Goal: Information Seeking & Learning: Learn about a topic

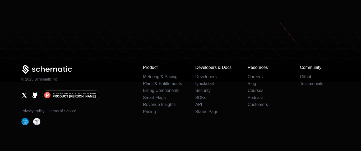
scroll to position [3358, 0]
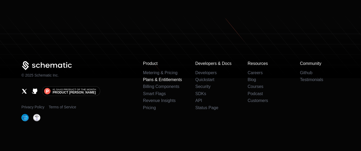
click at [161, 79] on link "Plans & Entitlements" at bounding box center [162, 79] width 39 height 4
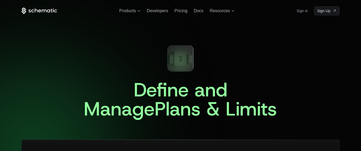
click at [155, 97] on span "Plans & Limits" at bounding box center [216, 108] width 122 height 25
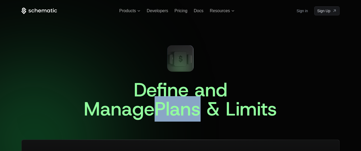
click at [155, 97] on span "Plans & Limits" at bounding box center [216, 108] width 122 height 25
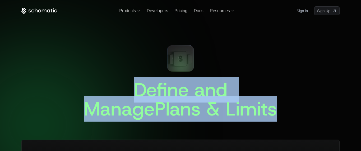
click at [148, 94] on span "Define and Manage" at bounding box center [158, 99] width 149 height 44
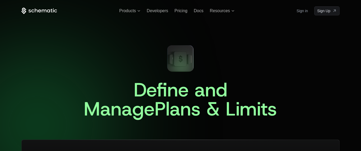
click at [148, 94] on span "Define and Manage" at bounding box center [158, 99] width 149 height 44
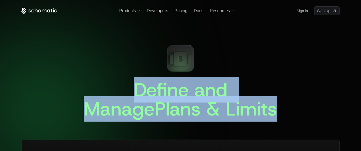
click at [148, 94] on span "Define and Manage" at bounding box center [158, 99] width 149 height 44
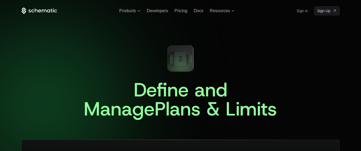
click at [148, 94] on span "Define and Manage" at bounding box center [158, 99] width 149 height 44
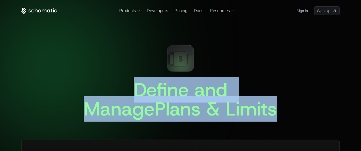
click at [148, 94] on span "Define and Manage" at bounding box center [158, 99] width 149 height 44
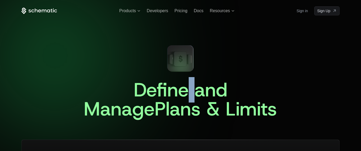
click at [148, 94] on span "Define and Manage" at bounding box center [158, 99] width 149 height 44
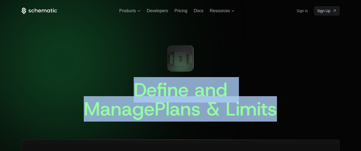
click at [148, 94] on span "Define and Manage" at bounding box center [158, 99] width 149 height 44
click at [158, 95] on span "Define and Manage" at bounding box center [158, 99] width 149 height 44
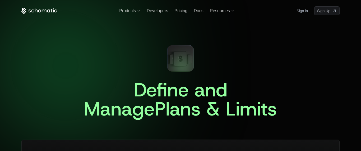
click at [158, 95] on span "Define and Manage" at bounding box center [158, 99] width 149 height 44
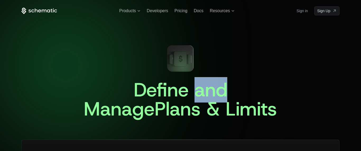
click at [158, 95] on span "Define and Manage" at bounding box center [158, 99] width 149 height 44
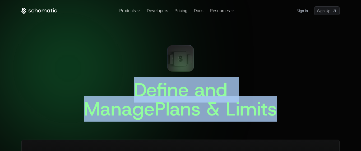
click at [158, 95] on span "Define and Manage" at bounding box center [158, 99] width 149 height 44
click at [152, 95] on span "Define and Manage" at bounding box center [158, 99] width 149 height 44
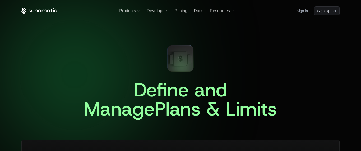
click at [152, 95] on span "Define and Manage" at bounding box center [158, 99] width 149 height 44
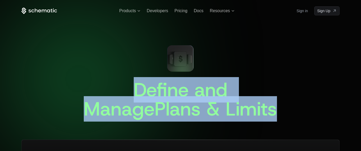
click at [157, 102] on span "Plans & Limits" at bounding box center [216, 108] width 122 height 25
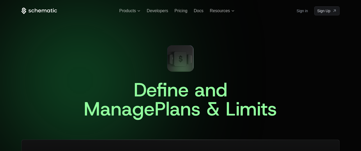
click at [157, 102] on span "Plans & Limits" at bounding box center [216, 108] width 122 height 25
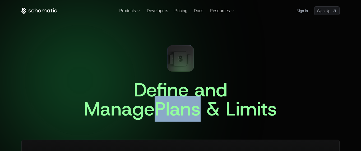
click at [157, 102] on span "Plans & Limits" at bounding box center [216, 108] width 122 height 25
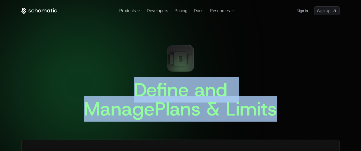
click at [155, 98] on span "Plans & Limits" at bounding box center [216, 108] width 122 height 25
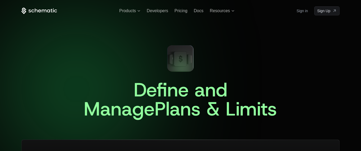
click at [155, 98] on span "Plans & Limits" at bounding box center [216, 108] width 122 height 25
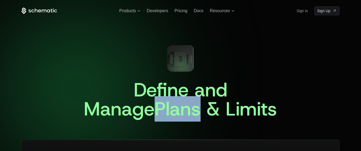
click at [155, 98] on span "Plans & Limits" at bounding box center [216, 108] width 122 height 25
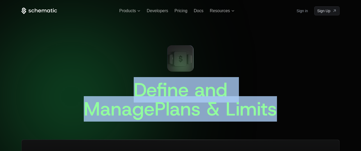
click at [153, 91] on span "Define and Manage" at bounding box center [158, 99] width 149 height 44
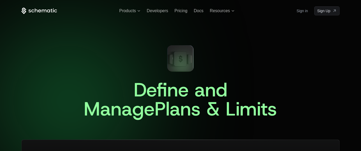
click at [153, 91] on span "Define and Manage" at bounding box center [158, 99] width 149 height 44
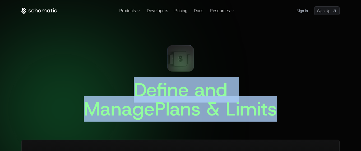
click at [153, 91] on span "Define and Manage" at bounding box center [158, 99] width 149 height 44
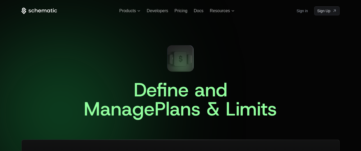
click at [153, 91] on span "Define and Manage" at bounding box center [158, 99] width 149 height 44
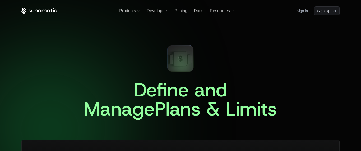
click at [153, 91] on span "Define and Manage" at bounding box center [158, 99] width 149 height 44
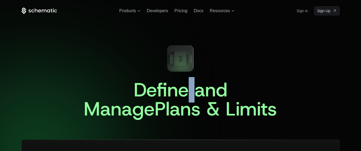
click at [153, 91] on span "Define and Manage" at bounding box center [158, 99] width 149 height 44
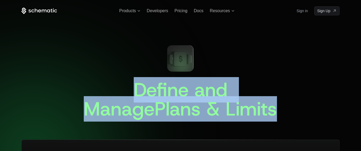
click at [153, 91] on span "Define and Manage" at bounding box center [158, 99] width 149 height 44
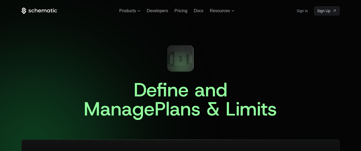
click at [153, 91] on span "Define and Manage" at bounding box center [158, 99] width 149 height 44
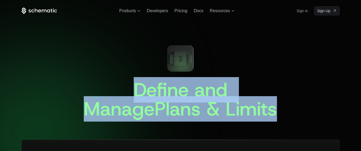
click at [153, 91] on span "Define and Manage" at bounding box center [158, 99] width 149 height 44
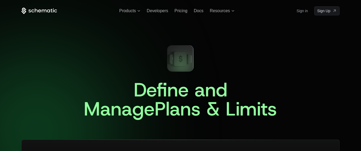
click at [153, 91] on span "Define and Manage" at bounding box center [158, 99] width 149 height 44
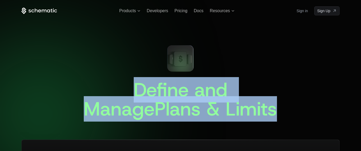
click at [152, 89] on span "Define and Manage" at bounding box center [158, 99] width 149 height 44
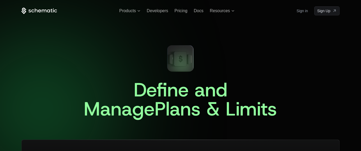
click at [152, 89] on span "Define and Manage" at bounding box center [158, 99] width 149 height 44
